Goal: Task Accomplishment & Management: Manage account settings

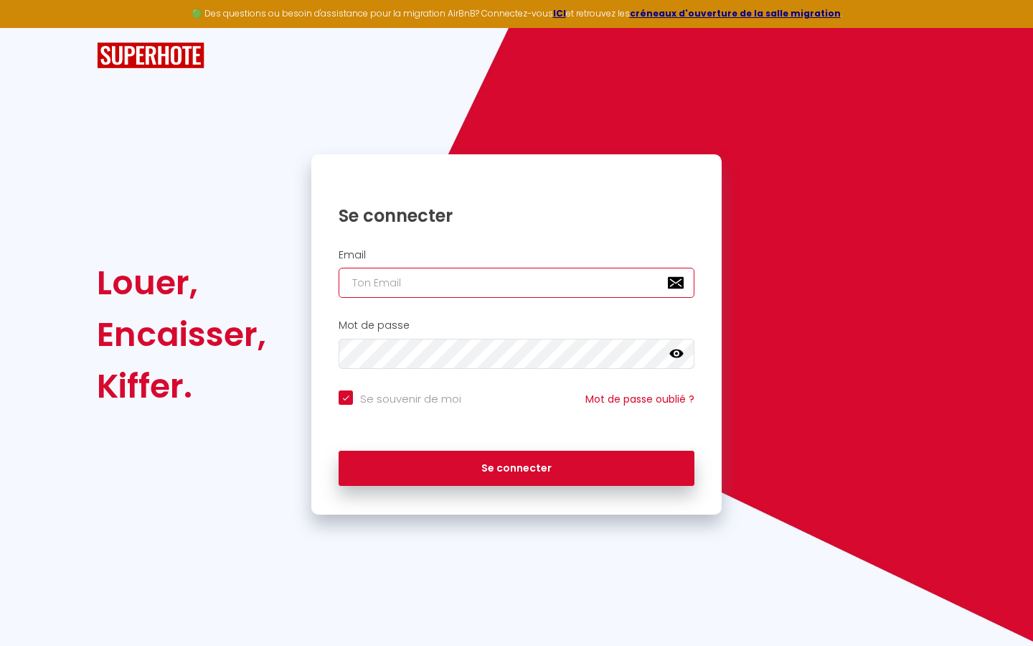
type input "s"
checkbox input "true"
type input "su"
checkbox input "true"
type input "sup"
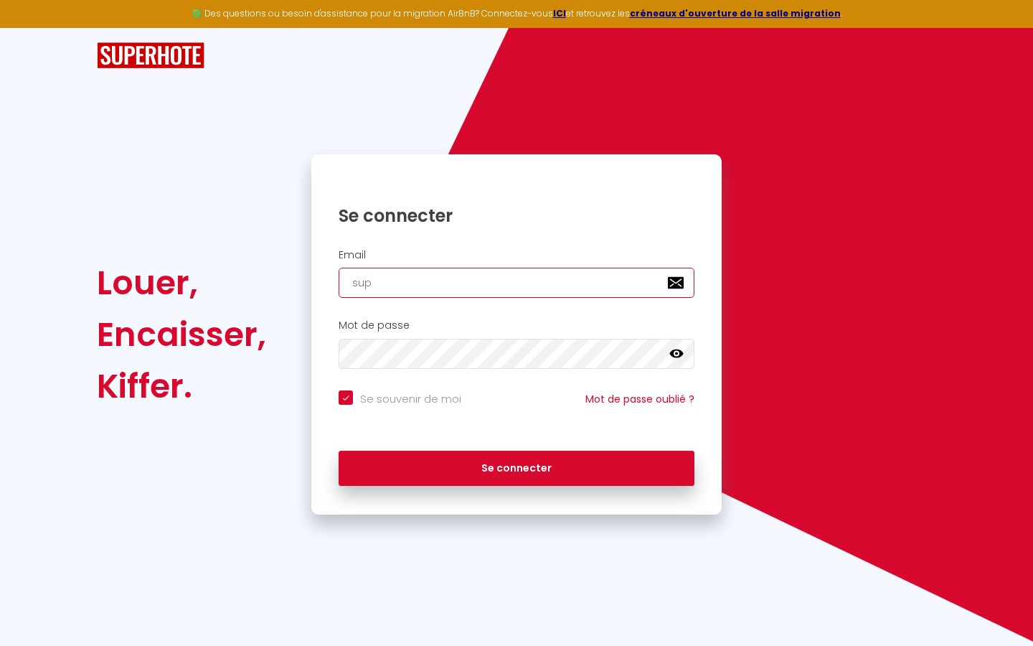
checkbox input "true"
type input "supe"
checkbox input "true"
type input "super"
checkbox input "true"
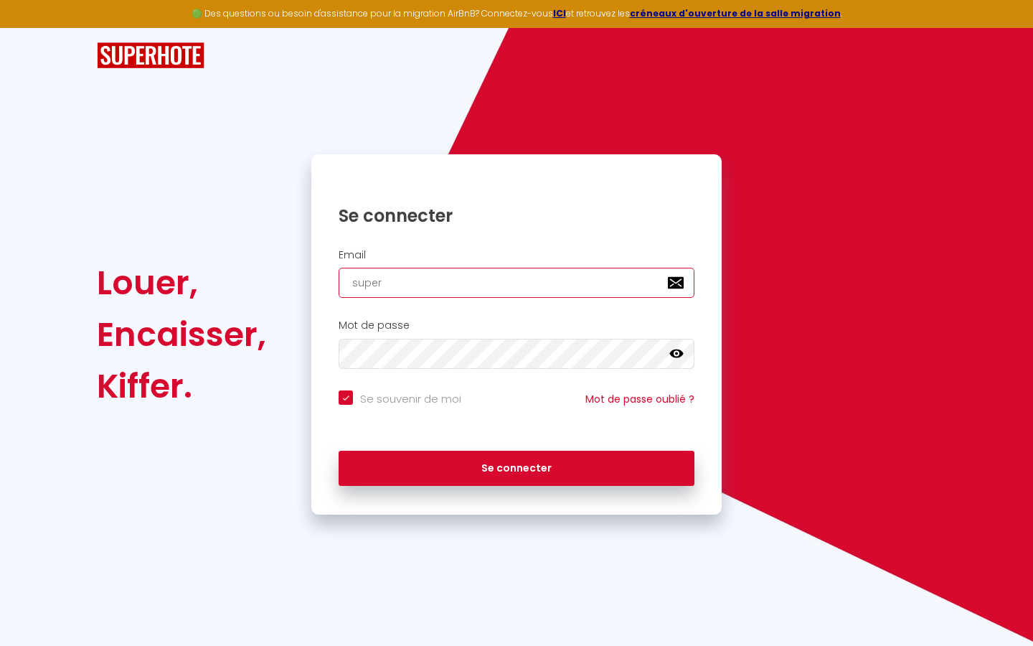
type input "superb"
checkbox input "true"
type input "superbo"
checkbox input "true"
type input "superbor"
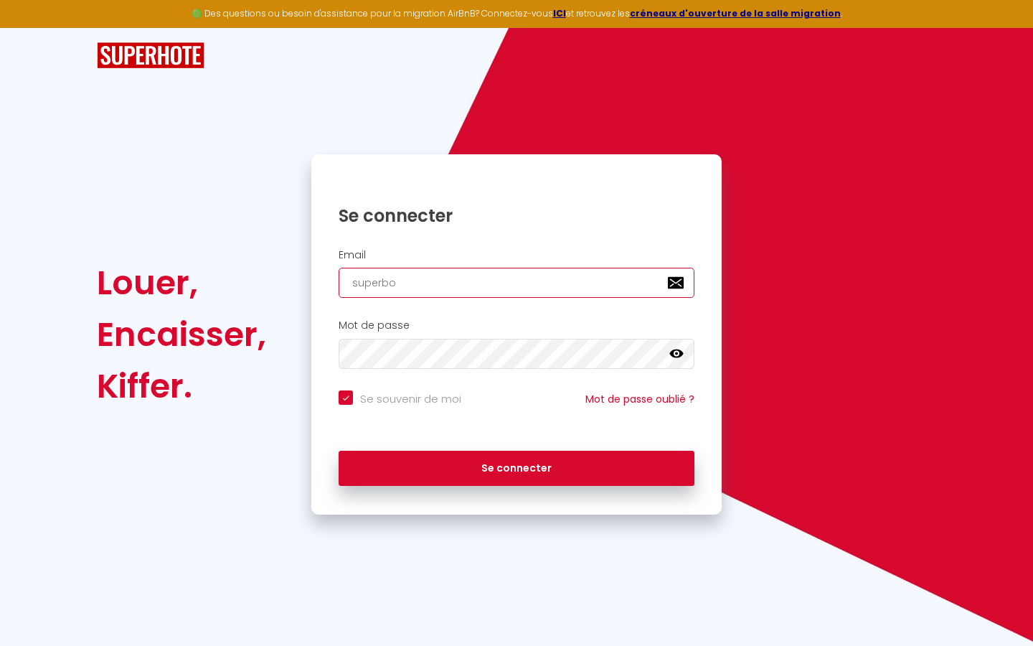
checkbox input "true"
type input "superbord"
checkbox input "true"
type input "superborde"
checkbox input "true"
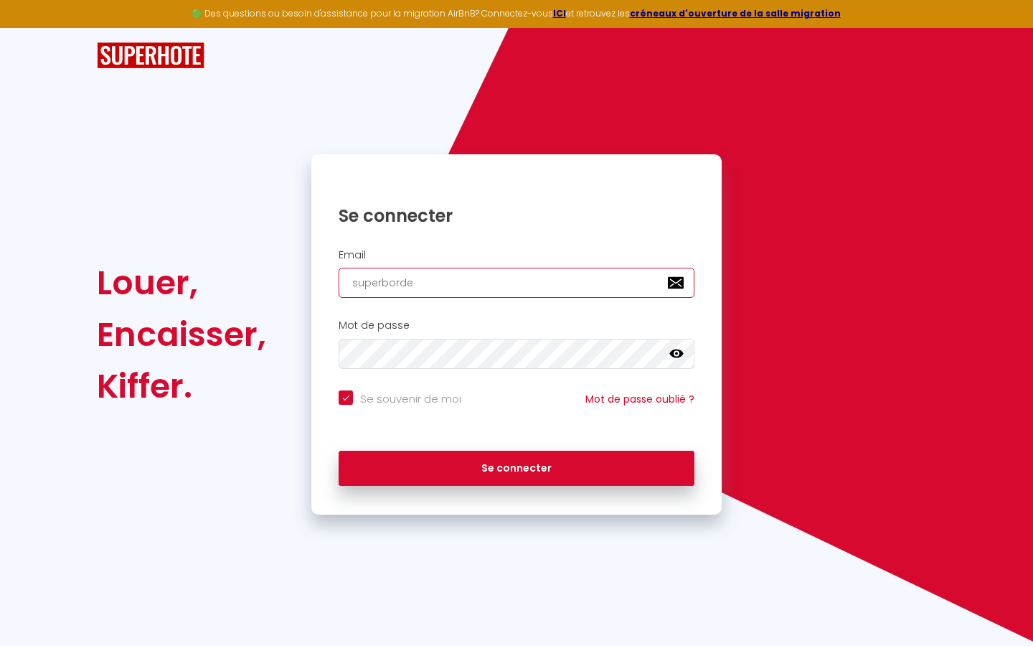
type input "superbordea"
checkbox input "true"
type input "superbordeau"
checkbox input "true"
type input "superbordeaux"
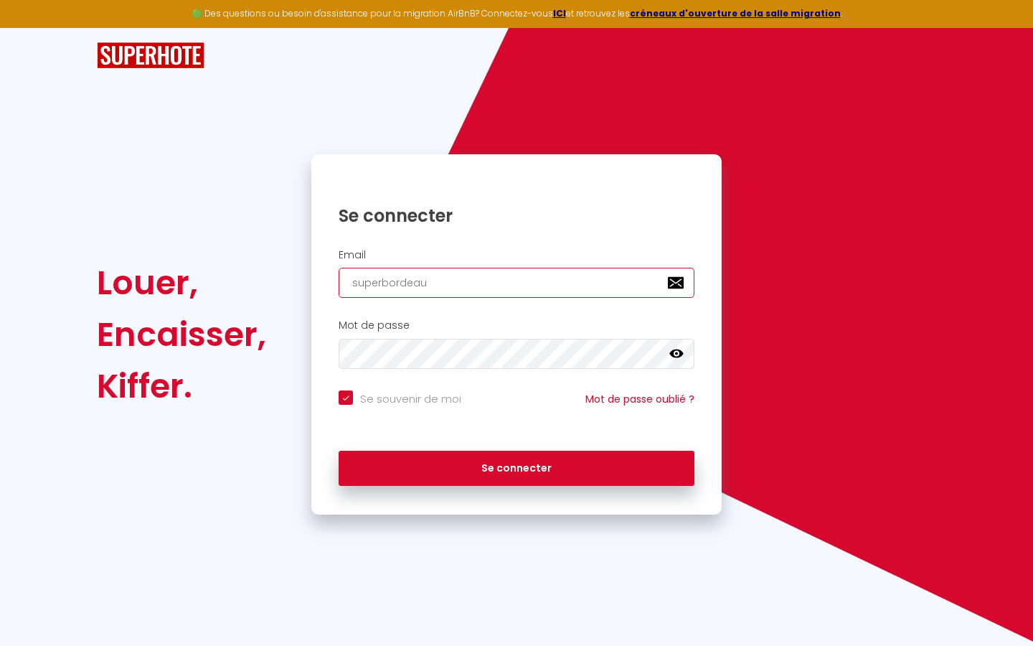
checkbox input "true"
type input "superbordeaux@"
checkbox input "true"
type input "superbordeaux@g"
checkbox input "true"
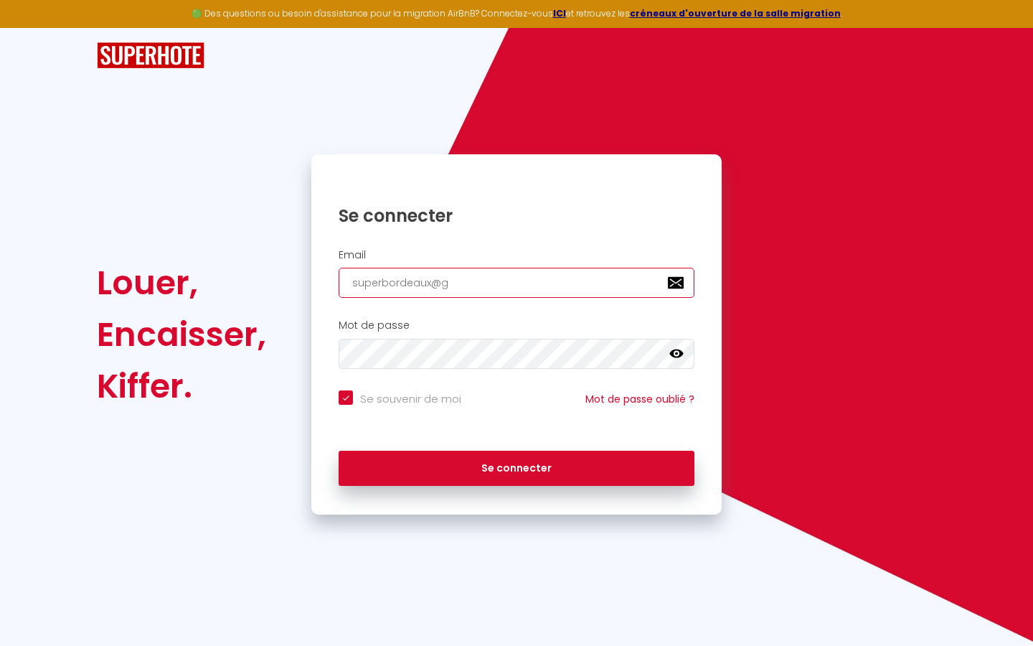
type input "superbordeaux@gm"
checkbox input "true"
type input "superbordeaux@gma"
checkbox input "true"
type input "superbordeaux@gmai"
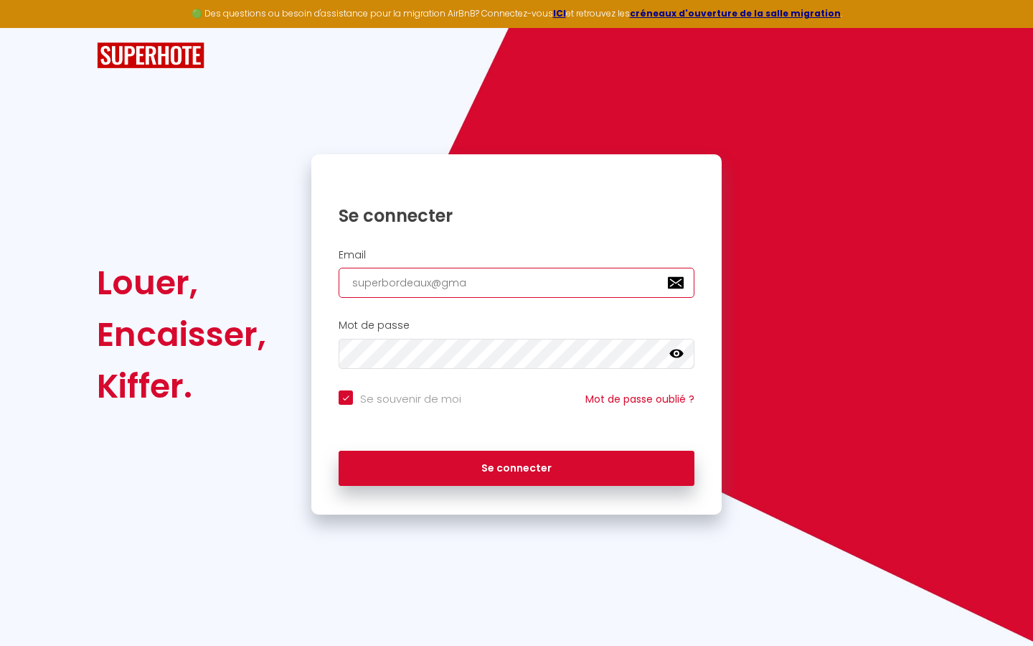
checkbox input "true"
type input "[EMAIL_ADDRESS]"
checkbox input "true"
type input "[EMAIL_ADDRESS]."
checkbox input "true"
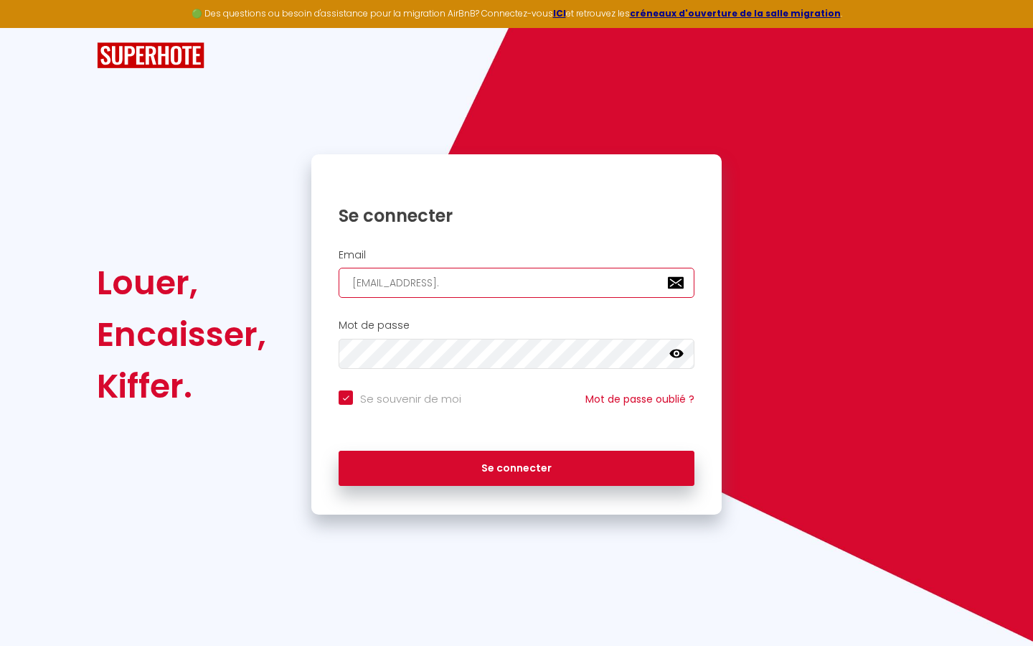
type input "superbordeaux@gmail.c"
checkbox input "true"
type input "[EMAIL_ADDRESS][DOMAIN_NAME]"
checkbox input "true"
type input "[EMAIL_ADDRESS][DOMAIN_NAME]"
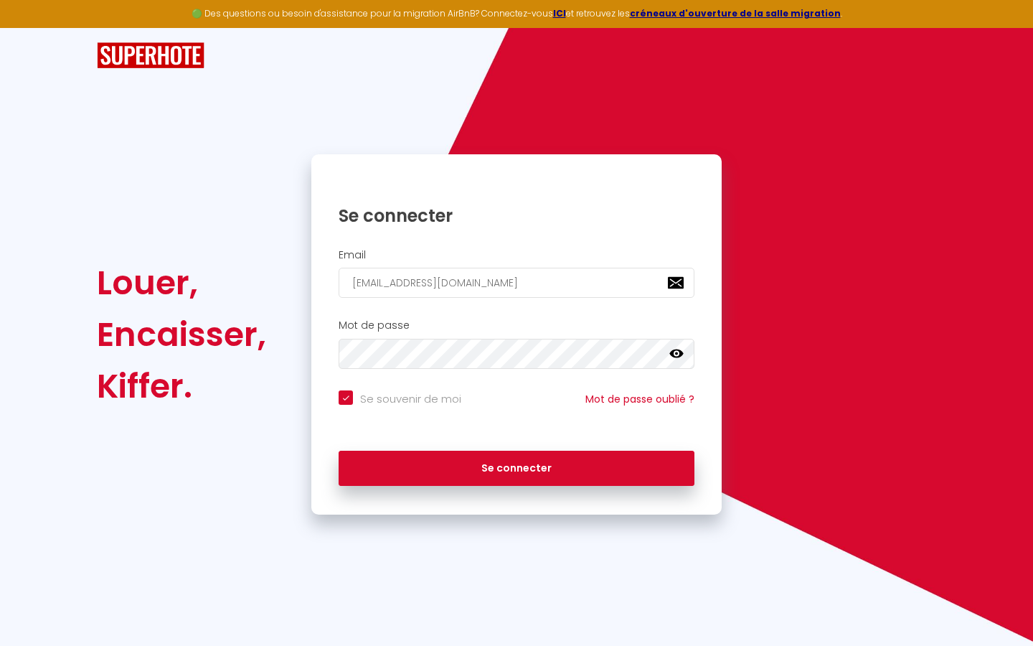
checkbox input "true"
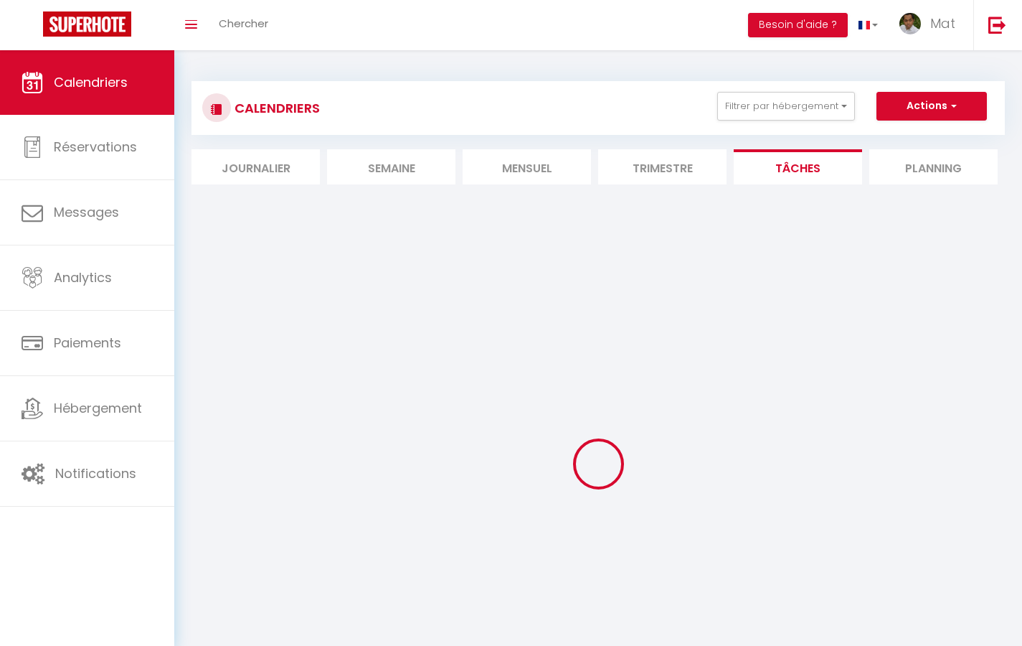
select select
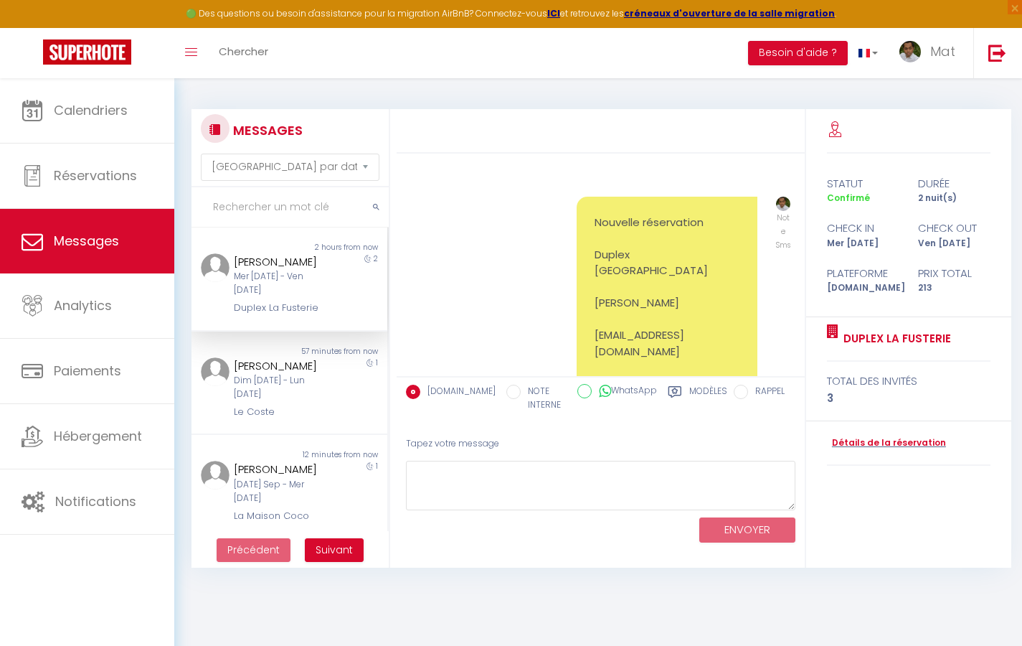
scroll to position [4811, 0]
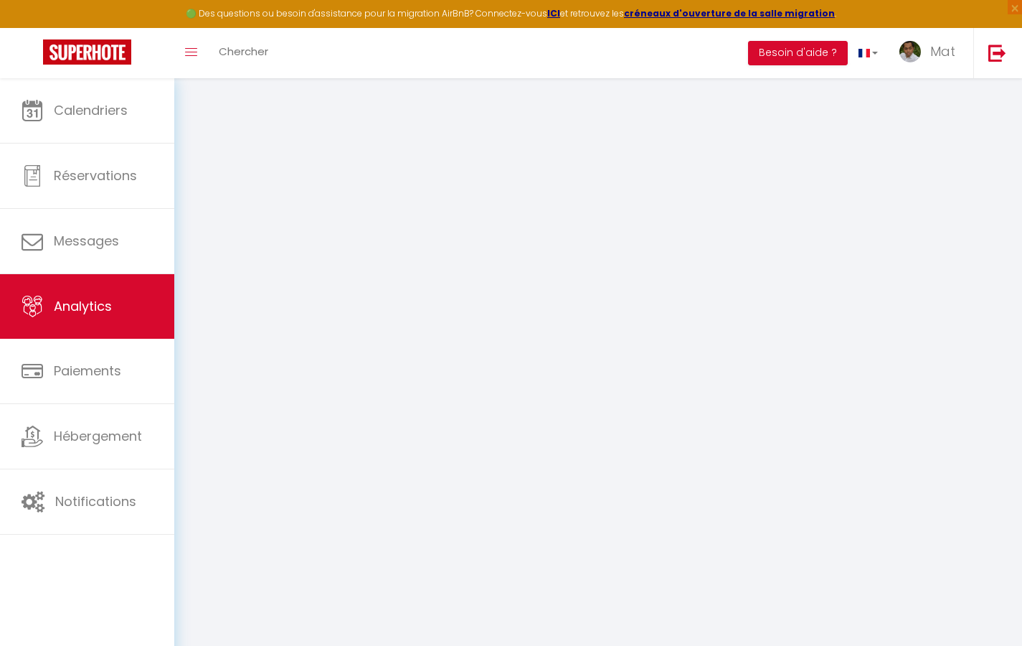
select select "2025"
select select "9"
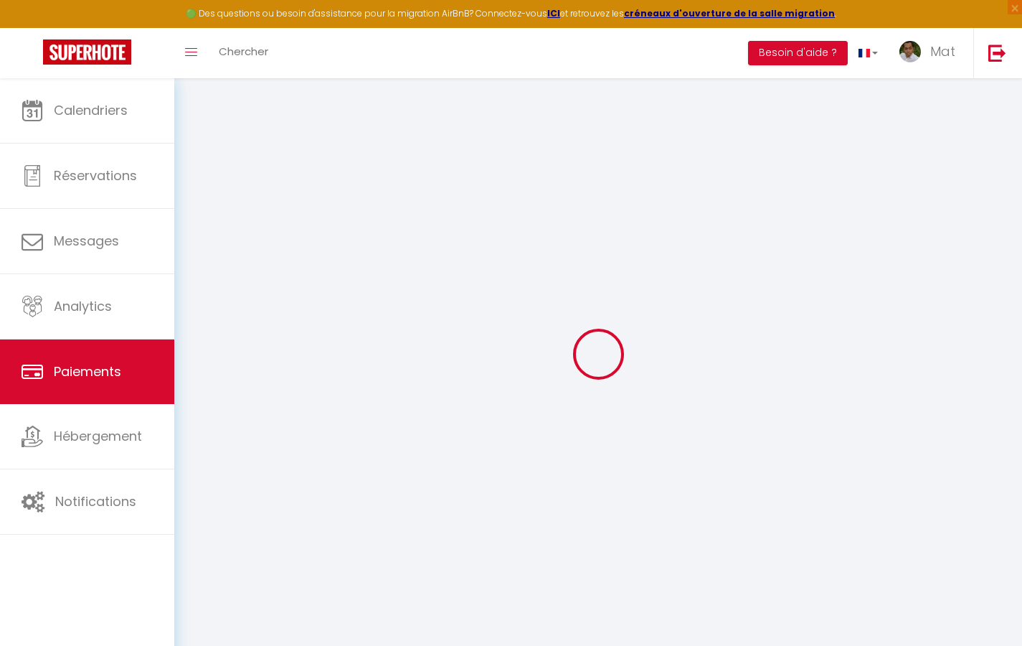
select select "2"
select select "0"
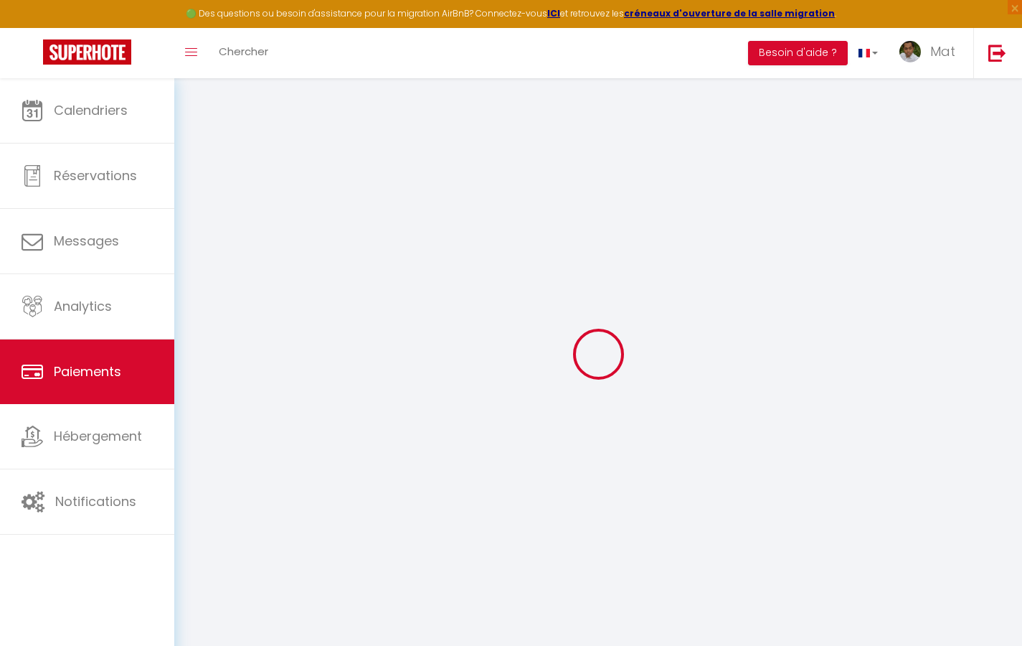
select select "0"
